Goal: Book appointment/travel/reservation

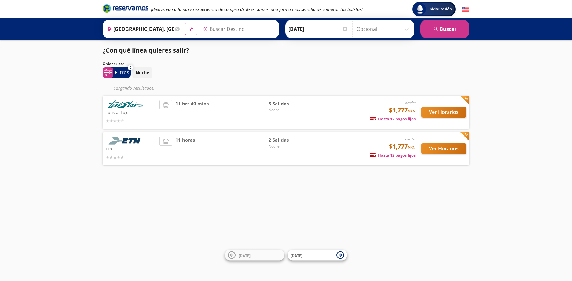
type input "Central Autobuses Capu, [GEOGRAPHIC_DATA]"
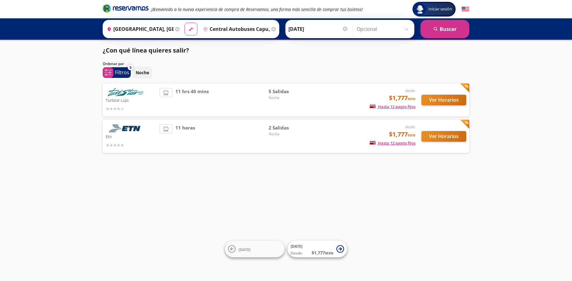
click at [164, 96] on li at bounding box center [166, 92] width 12 height 9
click at [166, 93] on icon at bounding box center [165, 92] width 5 height 5
click at [118, 76] on p "Filtros" at bounding box center [122, 72] width 14 height 7
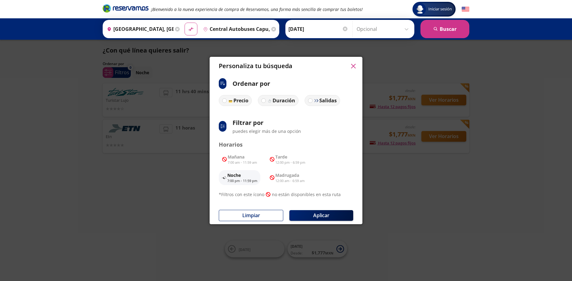
click at [412, 193] on div "Personaliza tu búsqueda ci:sort-ascending Ordenar por Precio Duración Salidas s…" at bounding box center [286, 140] width 572 height 281
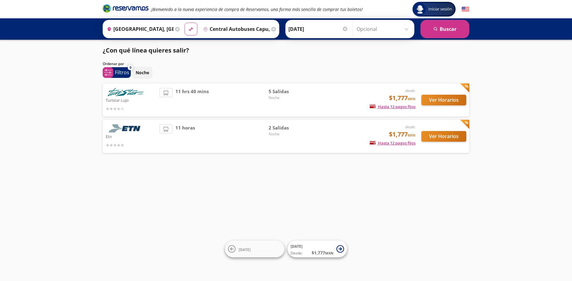
click at [276, 135] on span "Noche" at bounding box center [289, 133] width 43 height 5
click at [449, 140] on button "Ver Horarios" at bounding box center [443, 136] width 45 height 11
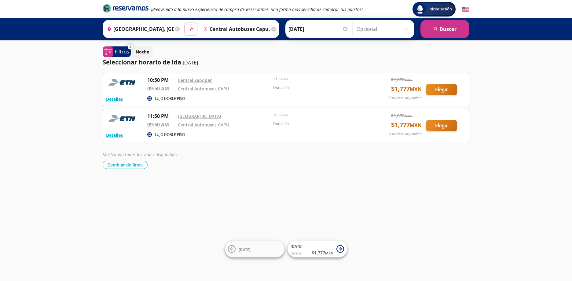
click at [271, 29] on icon at bounding box center [273, 29] width 5 height 5
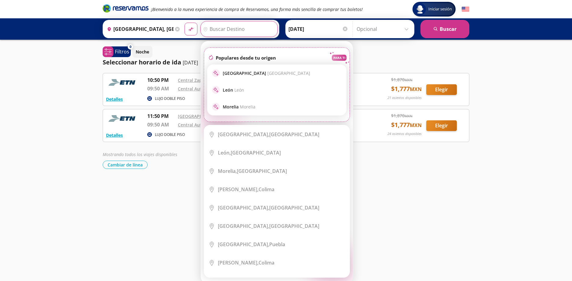
click at [400, 186] on div "Iniciar sesión Iniciar sesión ¡Bienvenido a la nueva experiencia de compra de R…" at bounding box center [286, 140] width 572 height 281
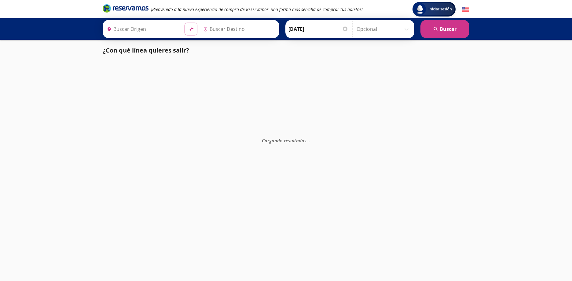
type input "[GEOGRAPHIC_DATA], [GEOGRAPHIC_DATA]"
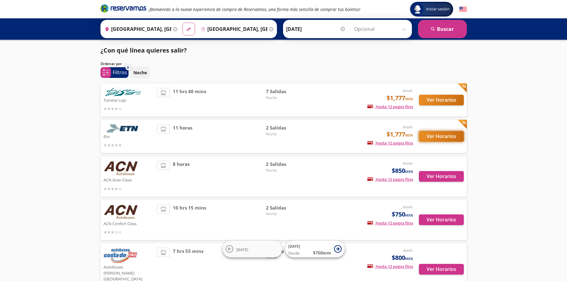
click at [435, 137] on button "Ver Horarios" at bounding box center [441, 136] width 45 height 11
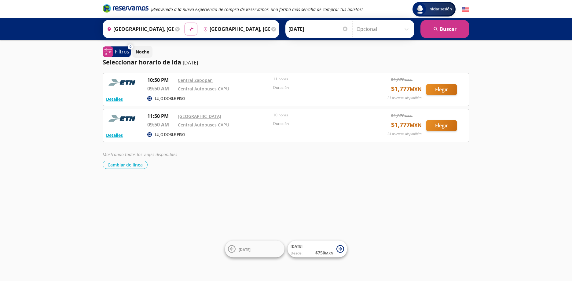
click at [165, 124] on p "09:50 AM" at bounding box center [160, 124] width 27 height 7
click at [116, 136] on button "Detalles" at bounding box center [114, 135] width 17 height 6
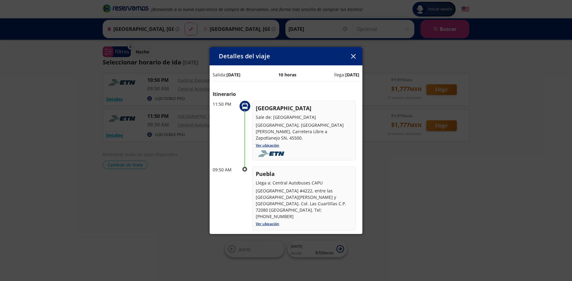
scroll to position [31, 0]
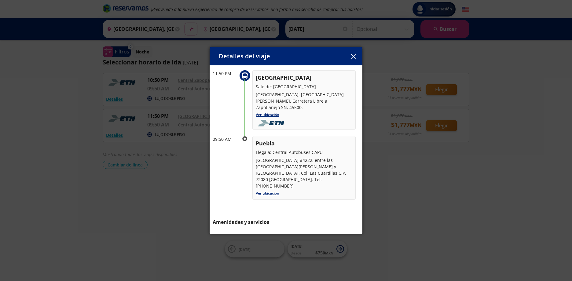
click at [271, 183] on div "Puebla Llega a: Central Autobuses [GEOGRAPHIC_DATA] #4222, entre las [GEOGRAPHI…" at bounding box center [303, 168] width 103 height 64
click at [269, 191] on link "Ver ubicación" at bounding box center [268, 193] width 24 height 5
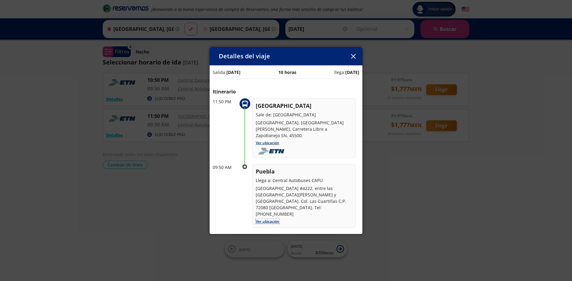
scroll to position [0, 0]
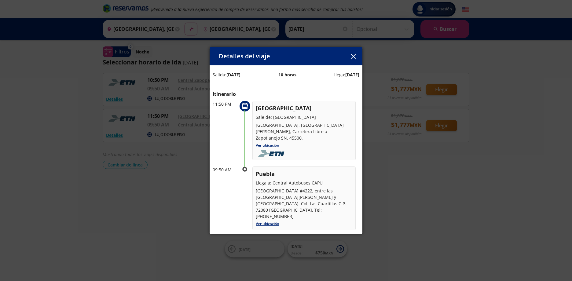
click at [450, 194] on div "Detalles del viaje Salida: [DATE] 10 horas llega: [DATE] Itinerario 11:50 PM [G…" at bounding box center [286, 140] width 572 height 281
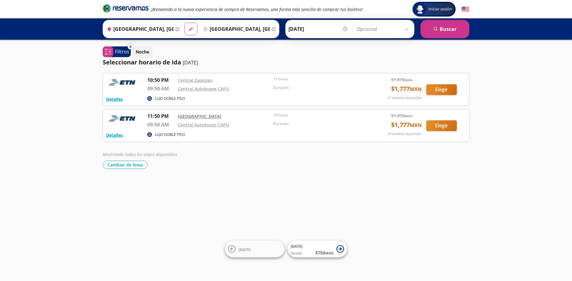
click at [196, 117] on link "[GEOGRAPHIC_DATA]" at bounding box center [199, 116] width 43 height 6
click at [116, 136] on button "Detalles" at bounding box center [114, 135] width 17 height 6
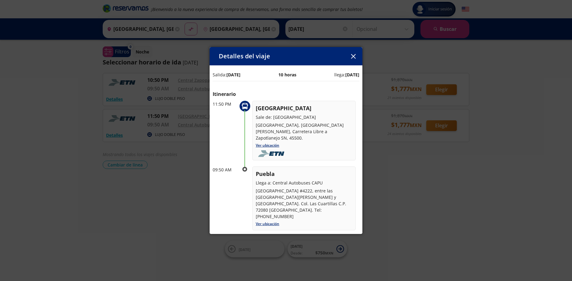
click at [178, 211] on div "Detalles del viaje Salida: [DATE] 10 horas llega: [DATE] Itinerario 11:50 PM [G…" at bounding box center [286, 140] width 572 height 281
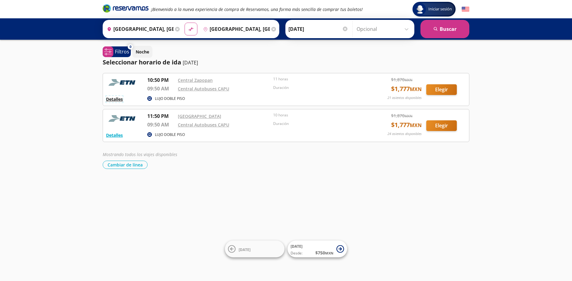
click at [116, 98] on button "Detalles" at bounding box center [114, 99] width 17 height 6
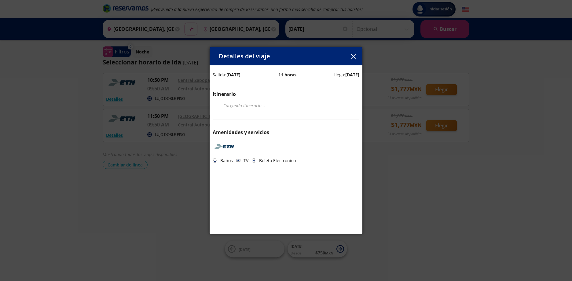
click at [353, 57] on icon "button" at bounding box center [353, 56] width 5 height 5
